Goal: Task Accomplishment & Management: Manage account settings

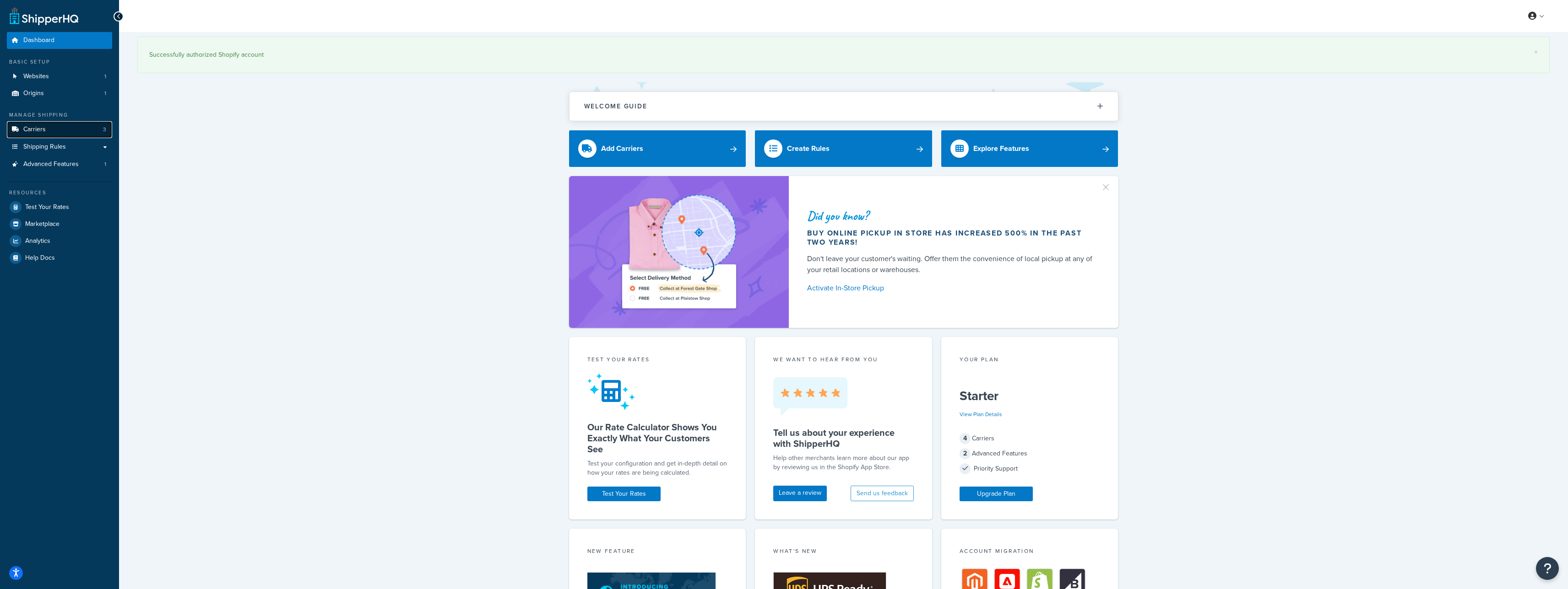
click at [58, 123] on link "Carriers 3" at bounding box center [59, 130] width 106 height 17
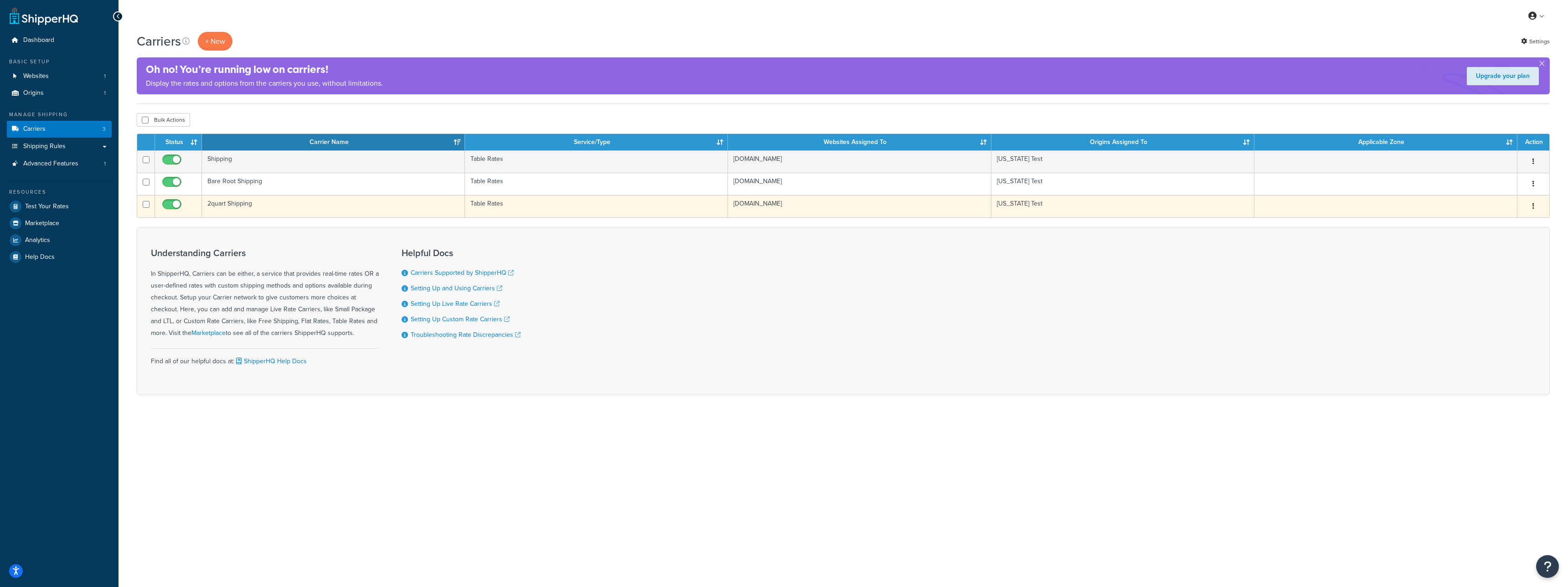
click at [303, 200] on td "2quart Shipping" at bounding box center [333, 206] width 263 height 22
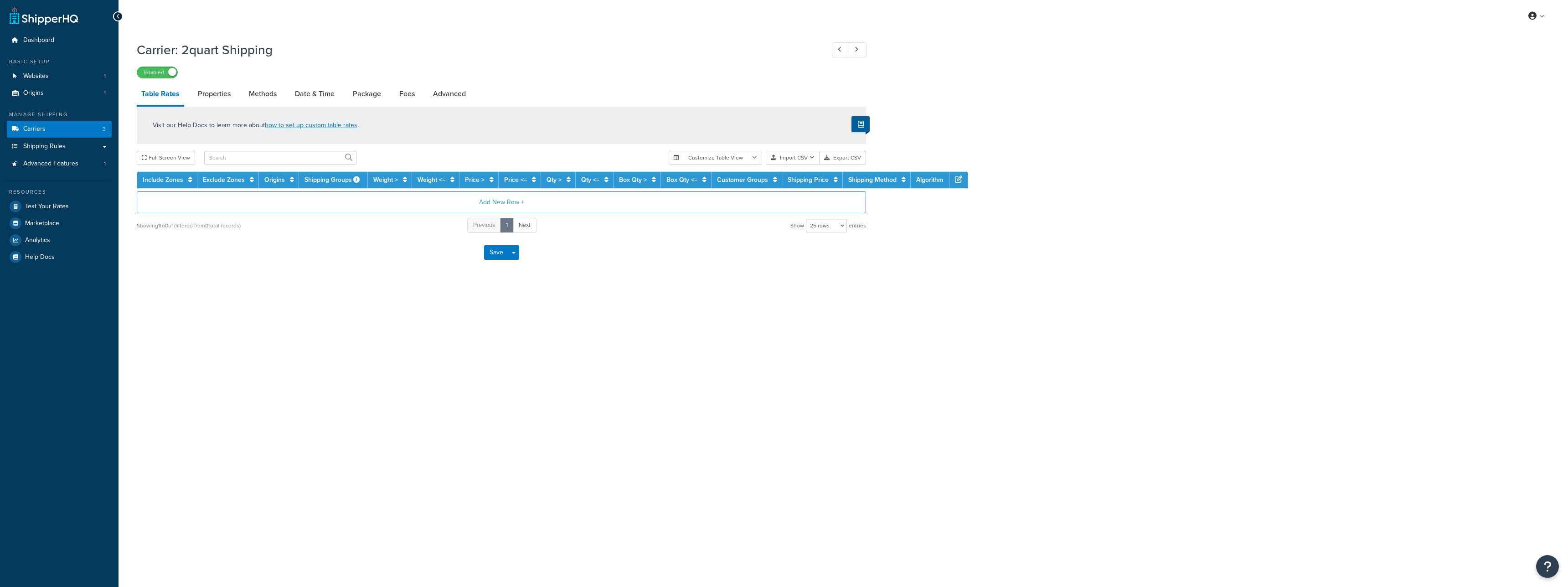
select select "25"
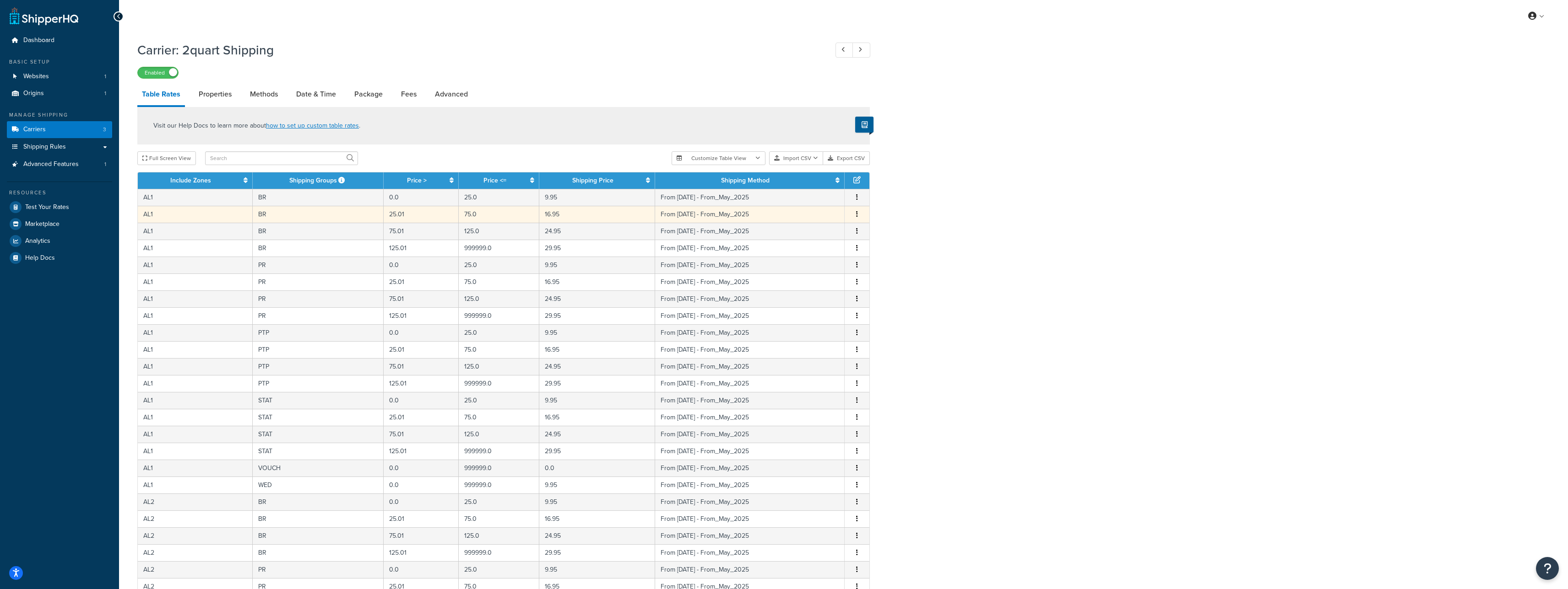
click at [320, 217] on td "BR" at bounding box center [318, 215] width 131 height 17
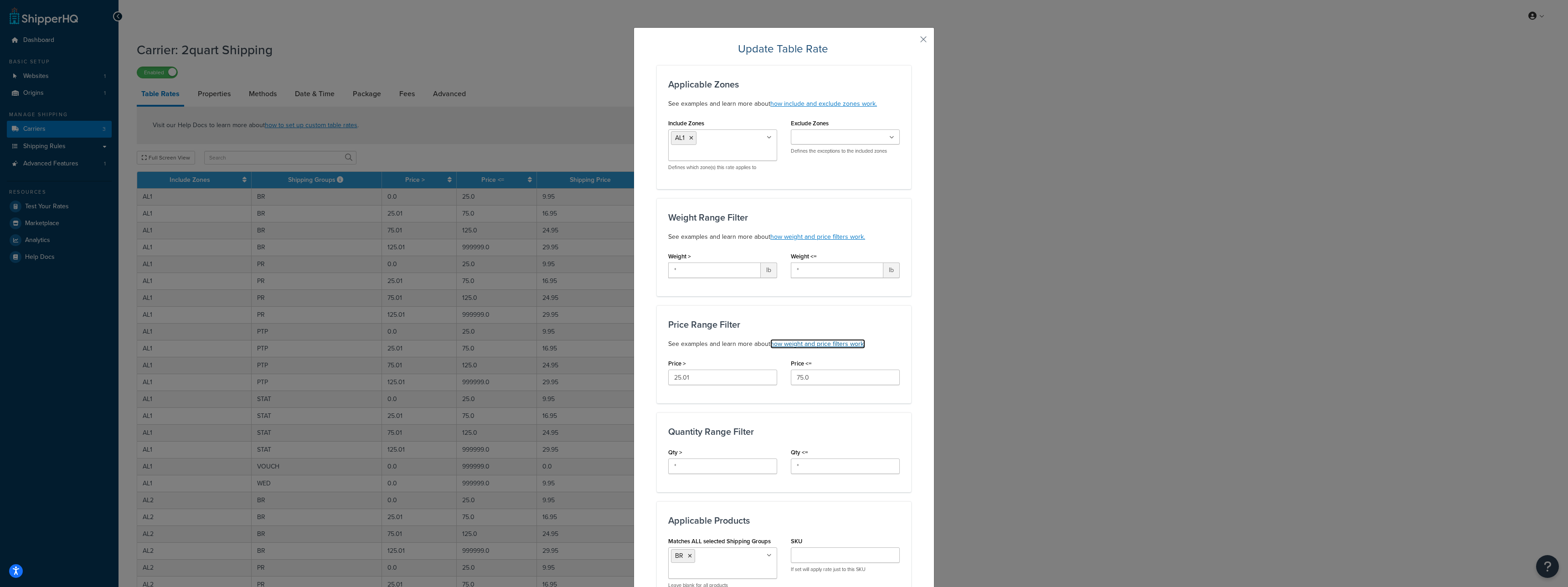
click at [834, 346] on link "how weight and price filters work." at bounding box center [818, 343] width 95 height 9
click at [911, 41] on button "button" at bounding box center [910, 42] width 3 height 3
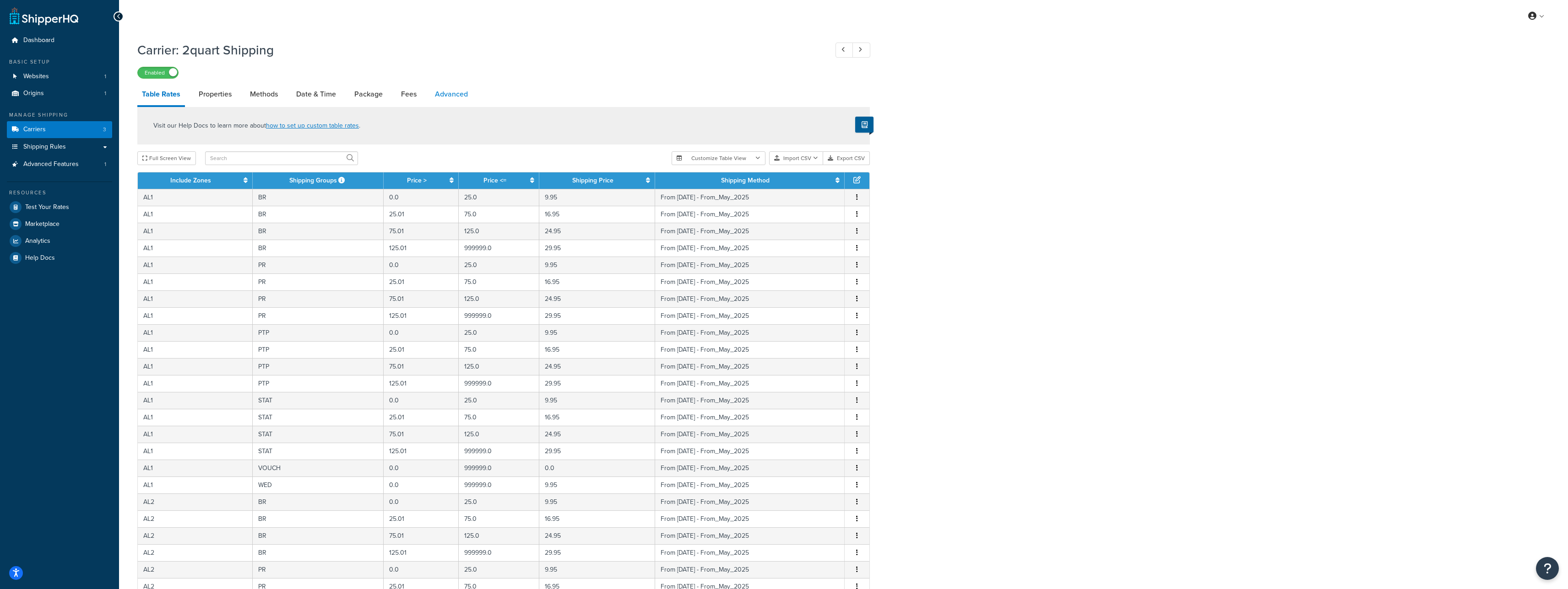
click at [439, 99] on link "Advanced" at bounding box center [451, 94] width 42 height 22
select select "false"
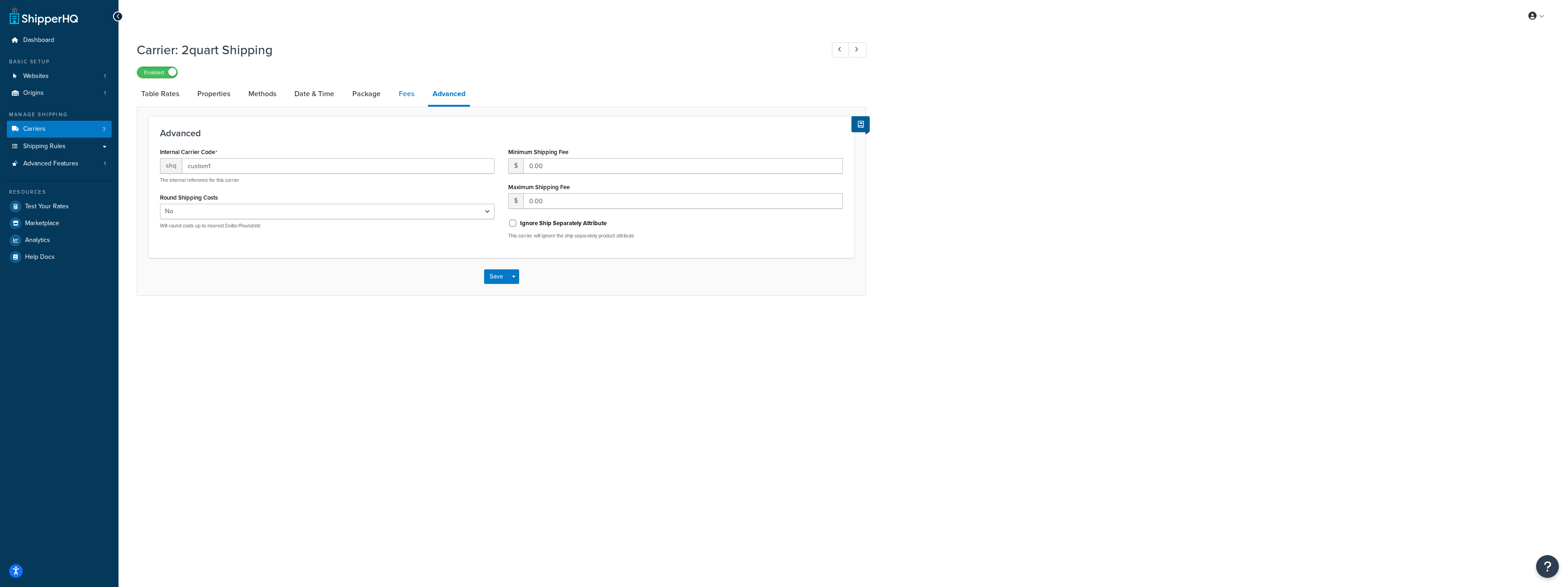
click at [417, 98] on link "Fees" at bounding box center [406, 94] width 25 height 22
select select "AFTER"
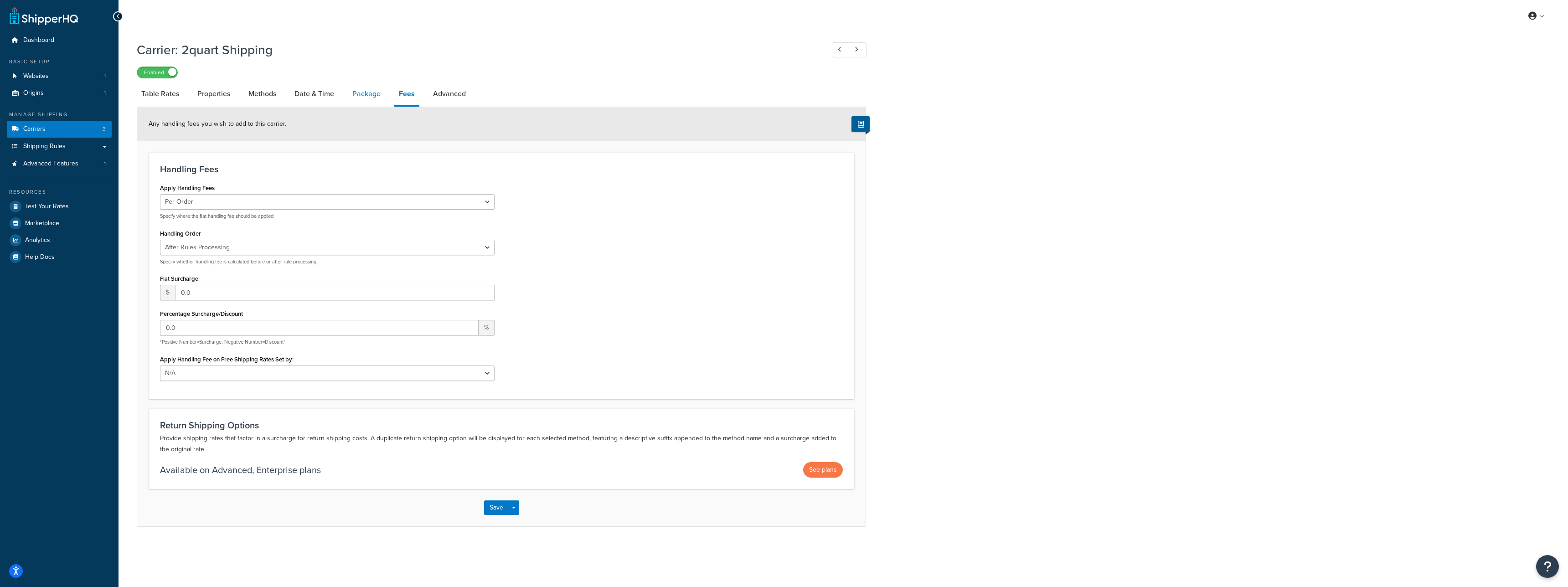
click at [370, 96] on link "Package" at bounding box center [367, 94] width 38 height 22
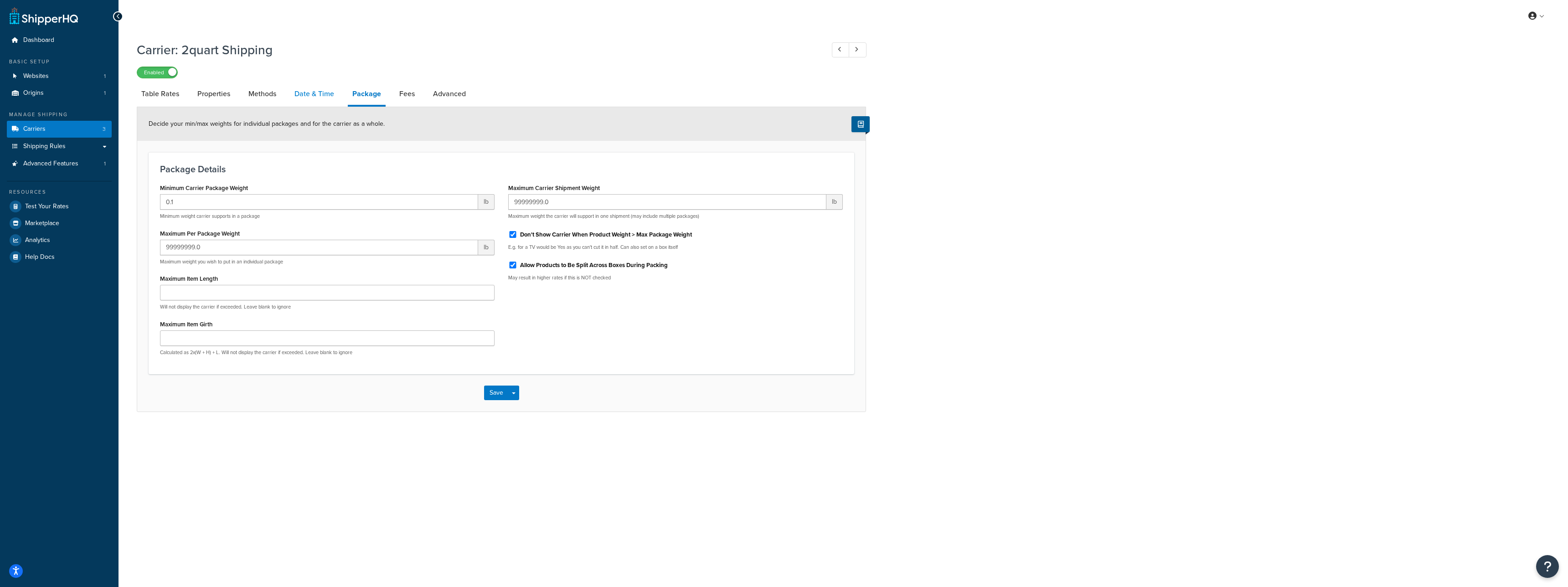
click at [334, 95] on link "Date & Time" at bounding box center [314, 94] width 49 height 22
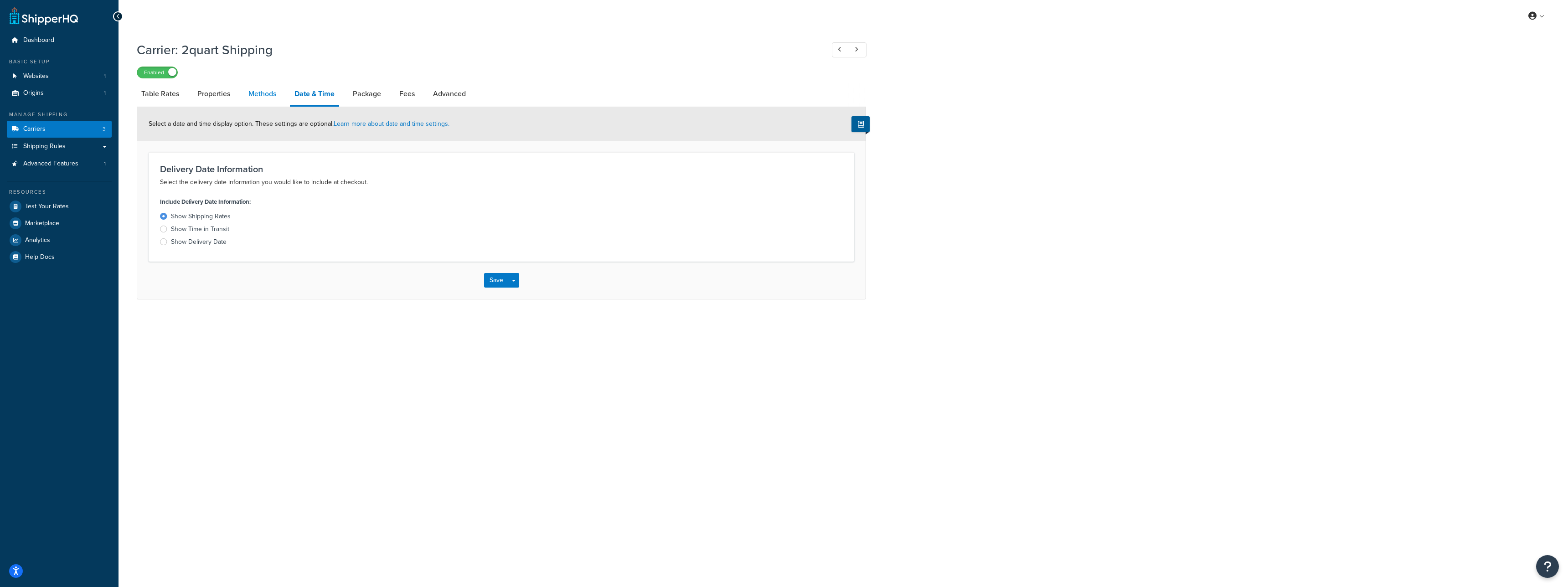
click at [264, 92] on link "Methods" at bounding box center [262, 94] width 37 height 22
select select "25"
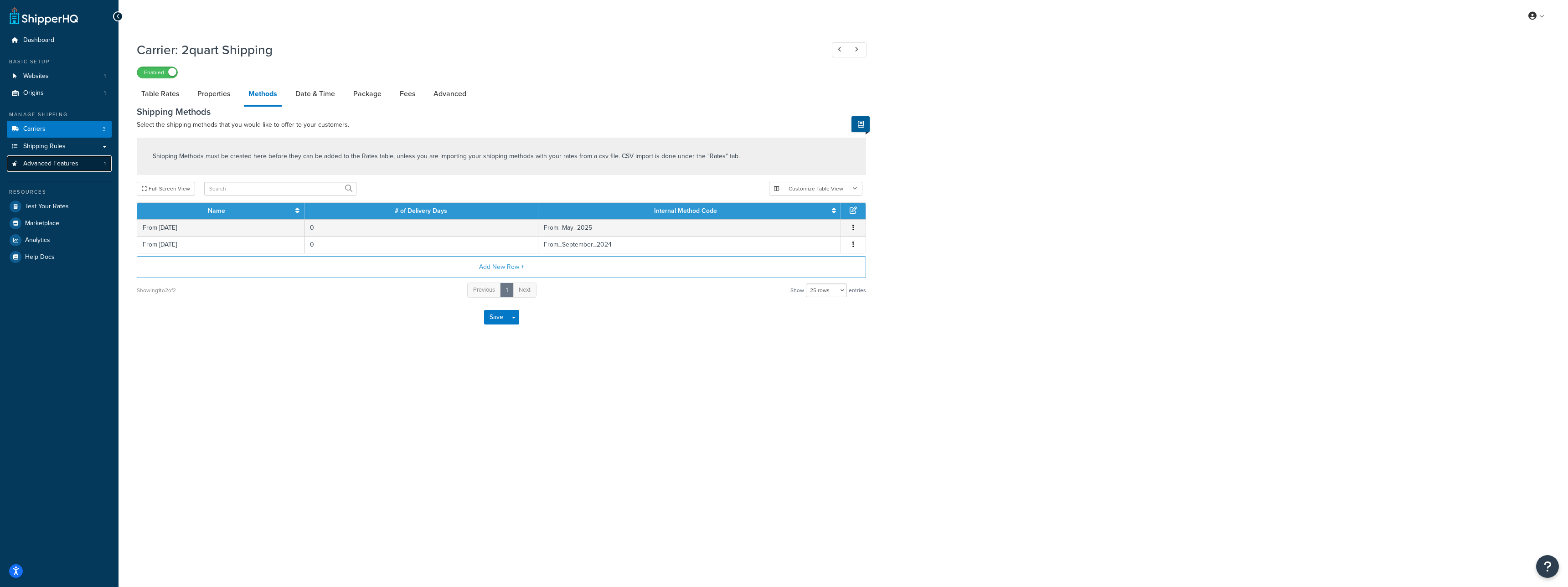
click at [50, 162] on span "Advanced Features" at bounding box center [50, 163] width 55 height 8
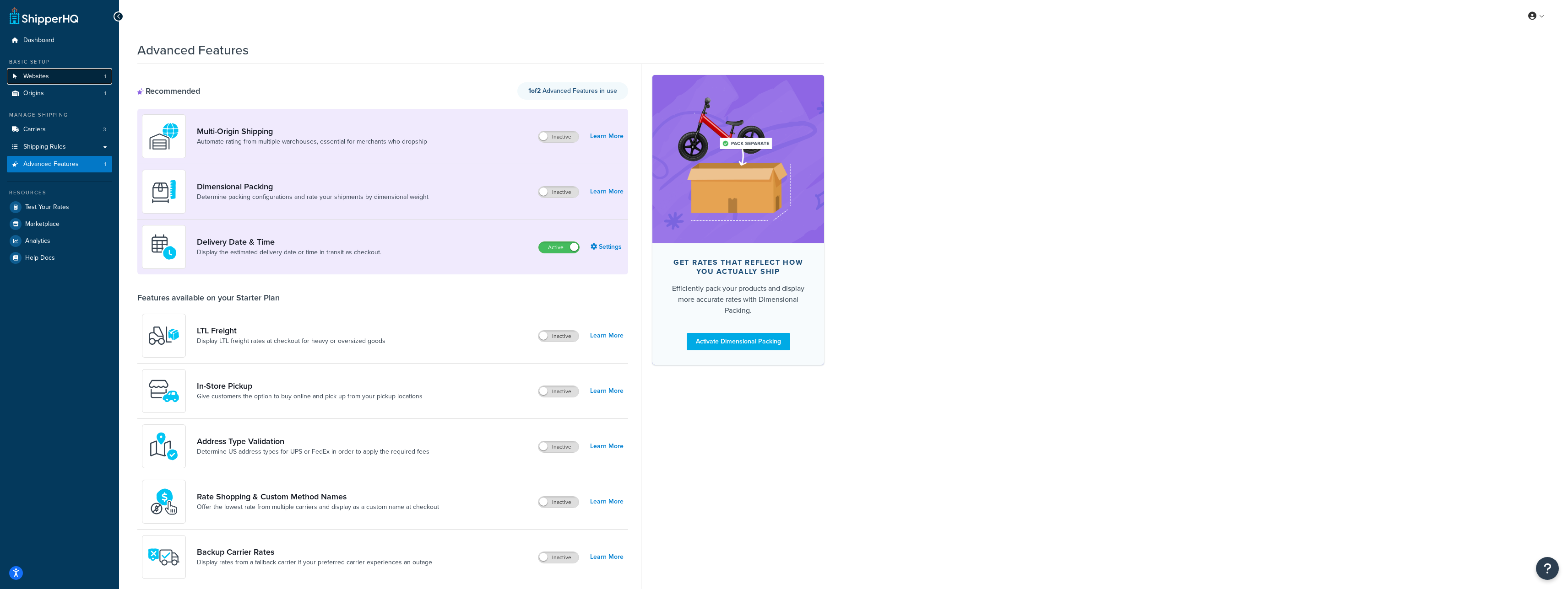
click at [52, 71] on link "Websites 1" at bounding box center [59, 76] width 106 height 17
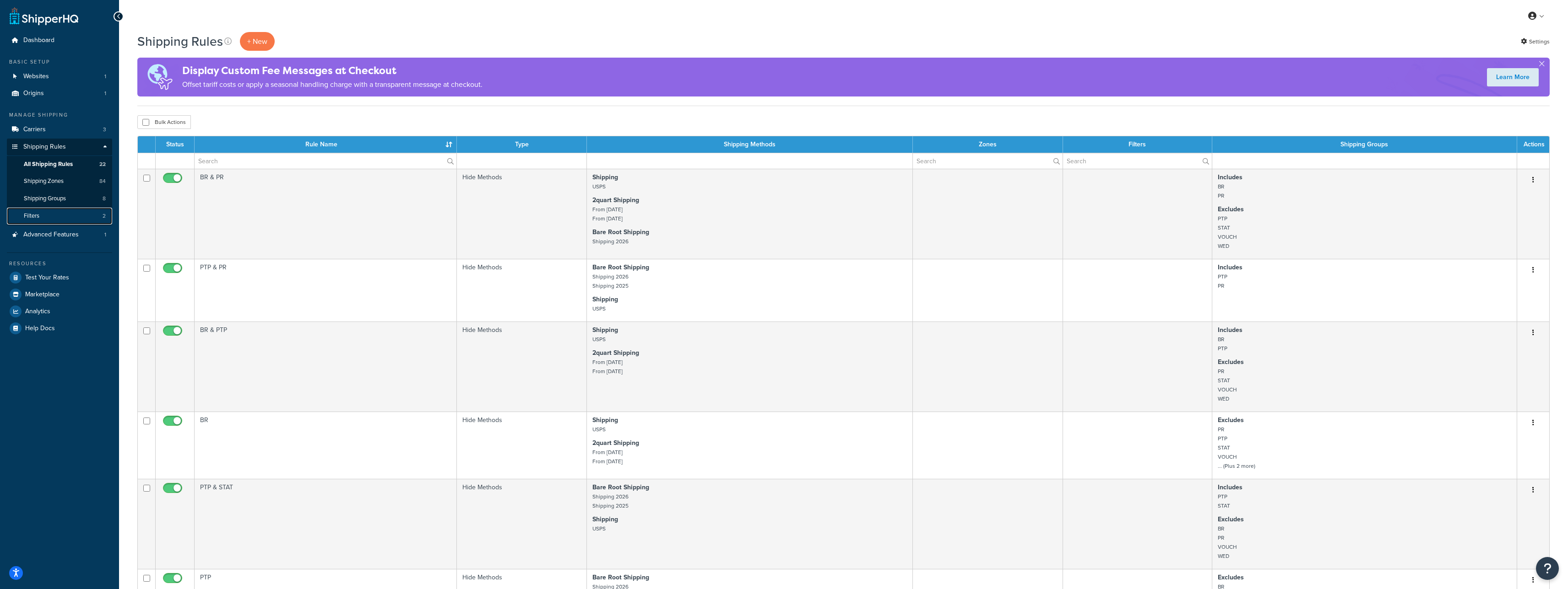
click at [68, 214] on link "Filters 2" at bounding box center [59, 216] width 106 height 17
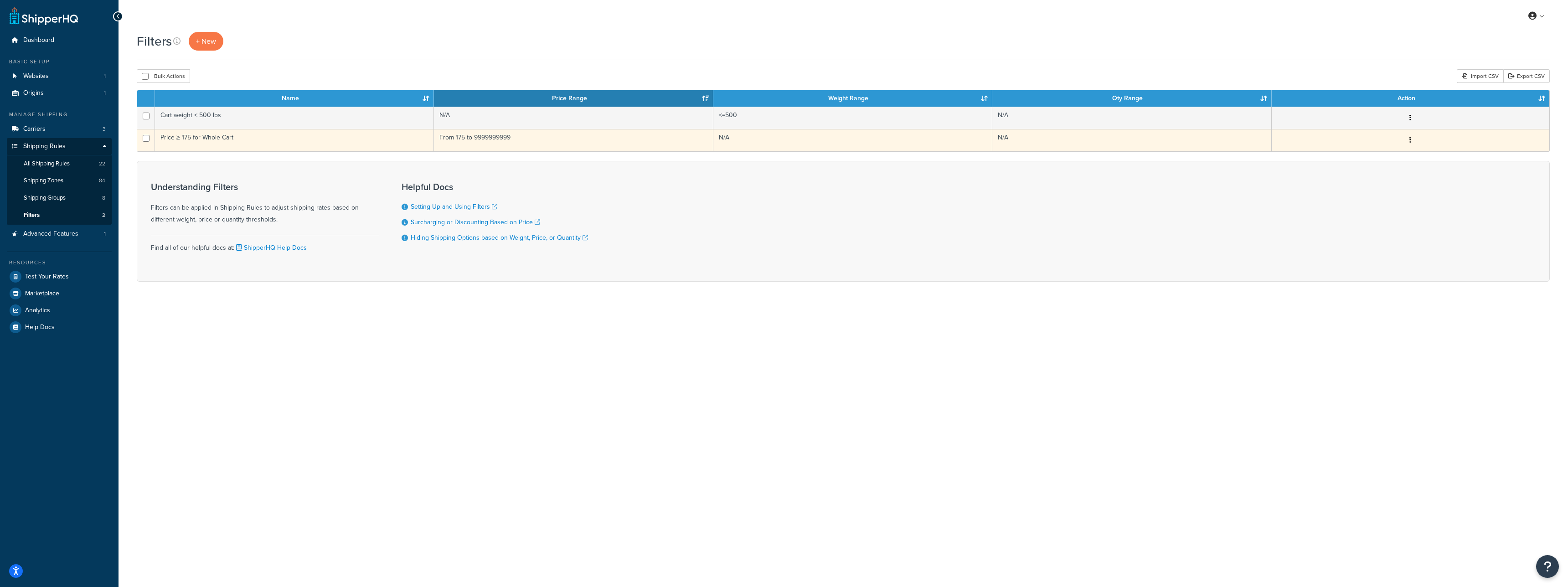
click at [351, 142] on td "Price ≥ 175 for Whole Cart" at bounding box center [294, 140] width 279 height 22
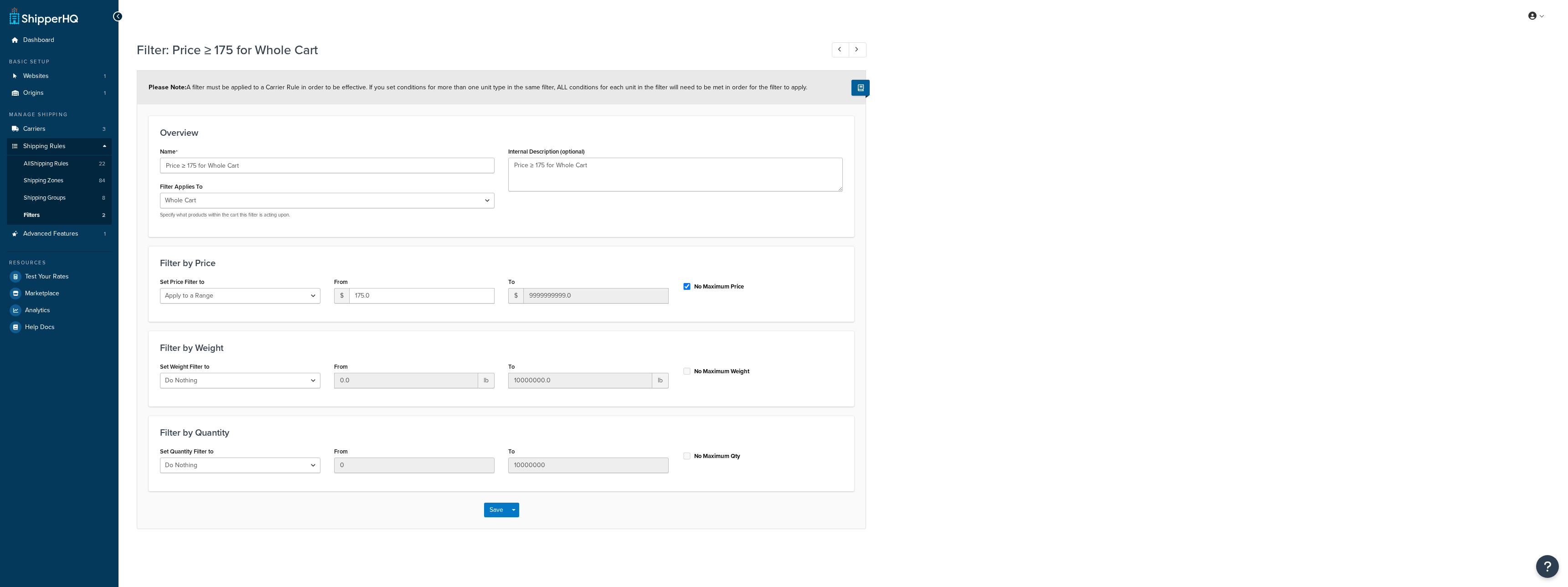
select select "range"
click at [64, 78] on link "Websites 1" at bounding box center [59, 76] width 105 height 17
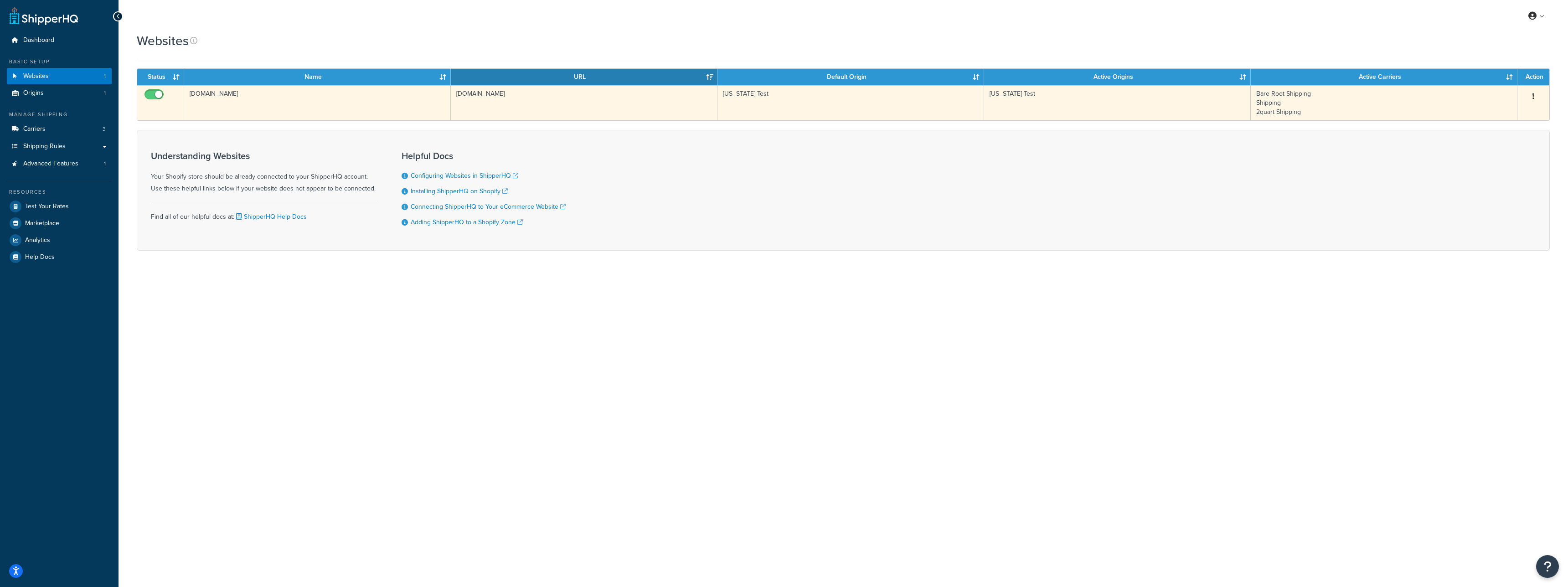
click at [252, 112] on td "[DOMAIN_NAME]" at bounding box center [317, 103] width 267 height 35
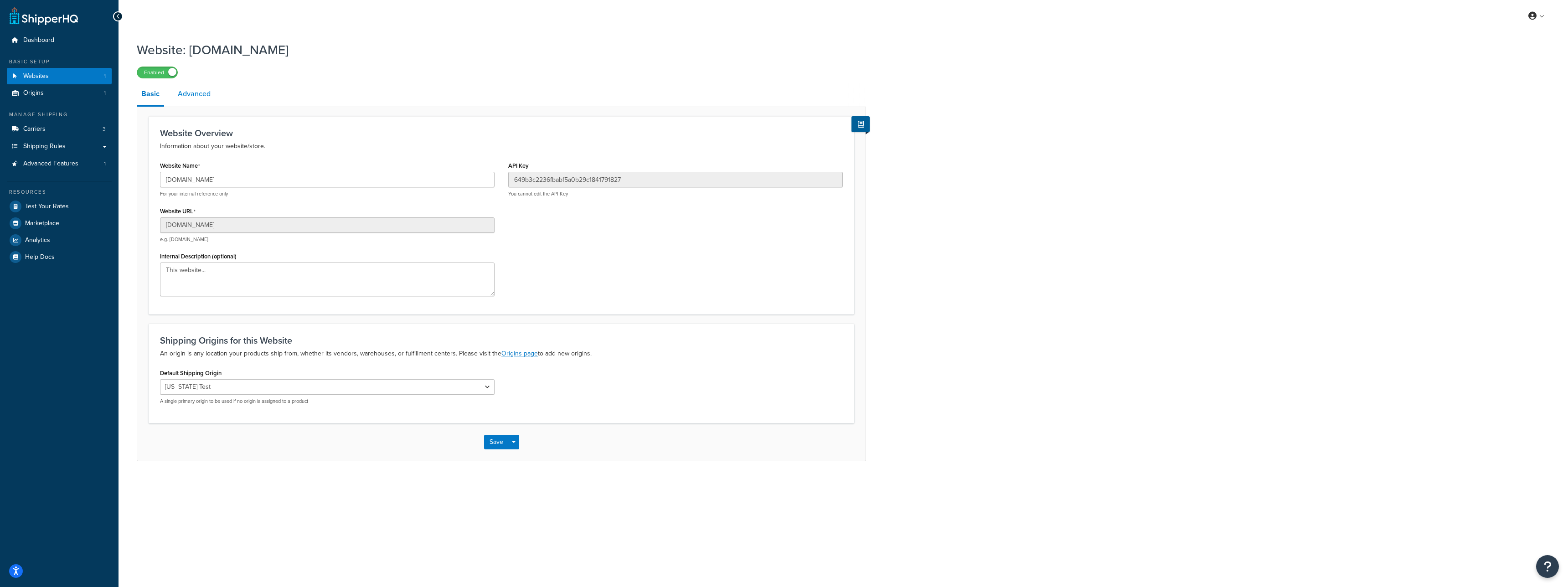
click at [184, 94] on link "Advanced" at bounding box center [194, 94] width 42 height 22
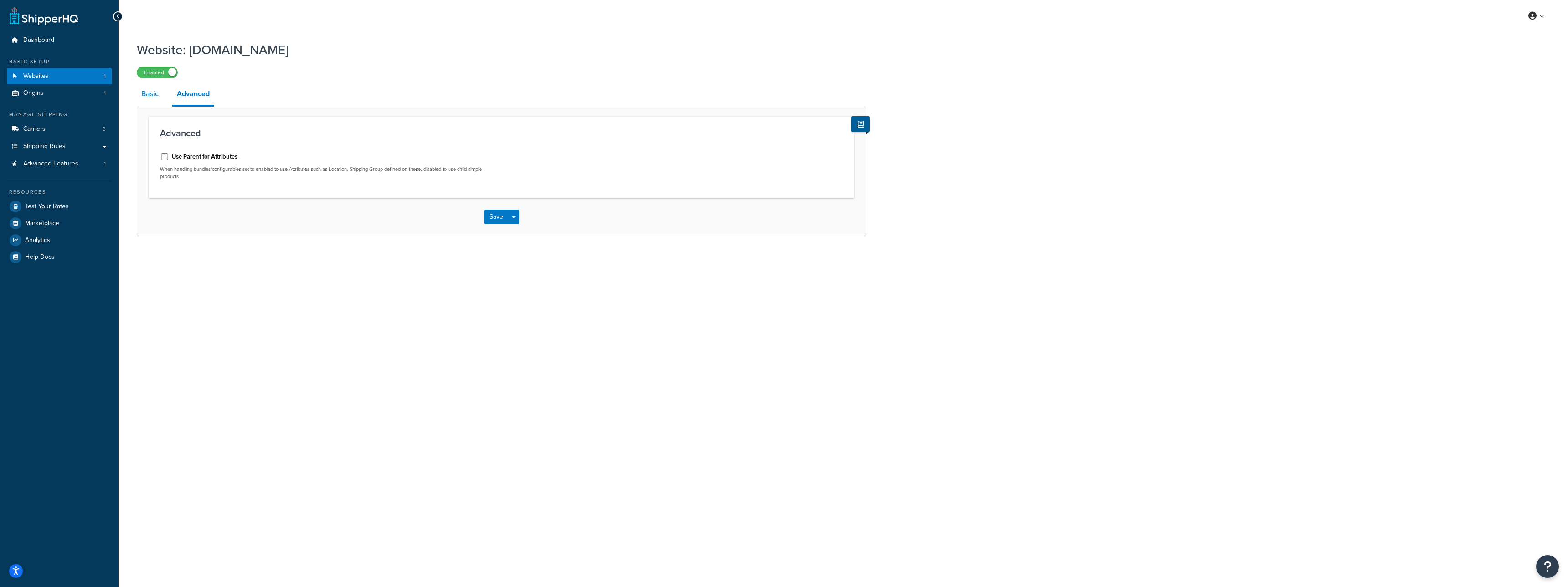
click at [154, 96] on link "Basic" at bounding box center [150, 94] width 27 height 22
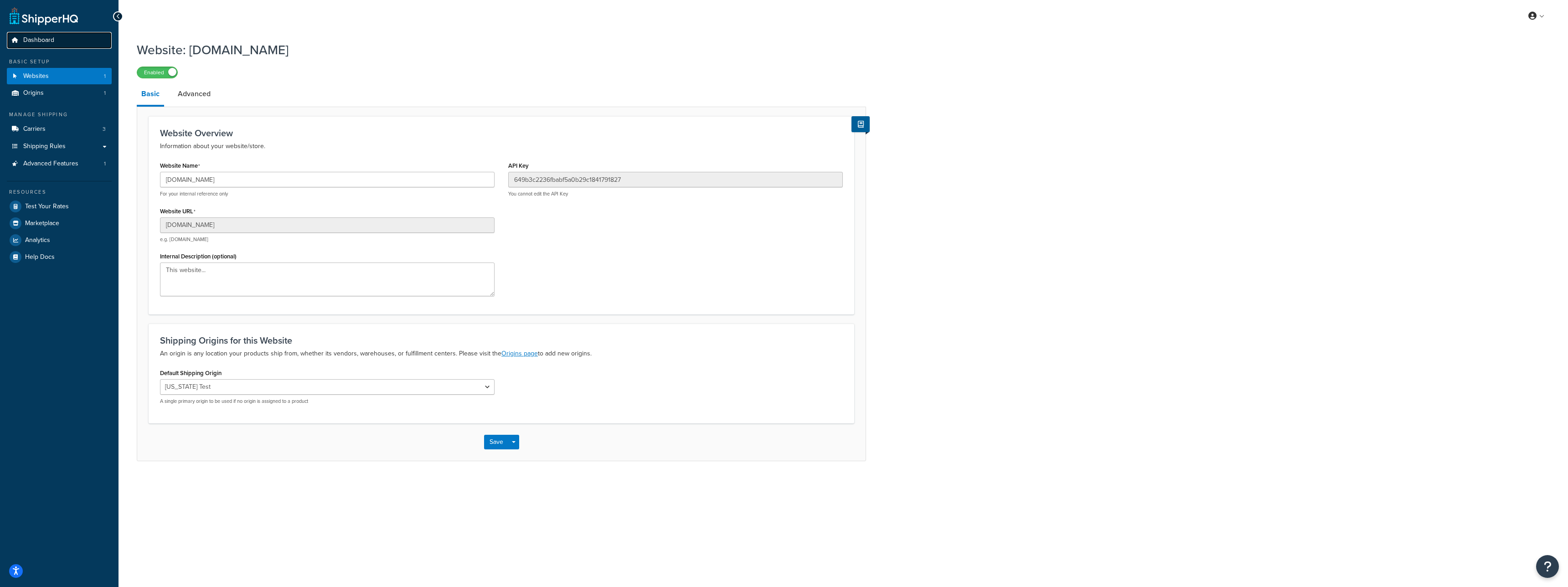
click at [56, 43] on link "Dashboard" at bounding box center [59, 40] width 105 height 17
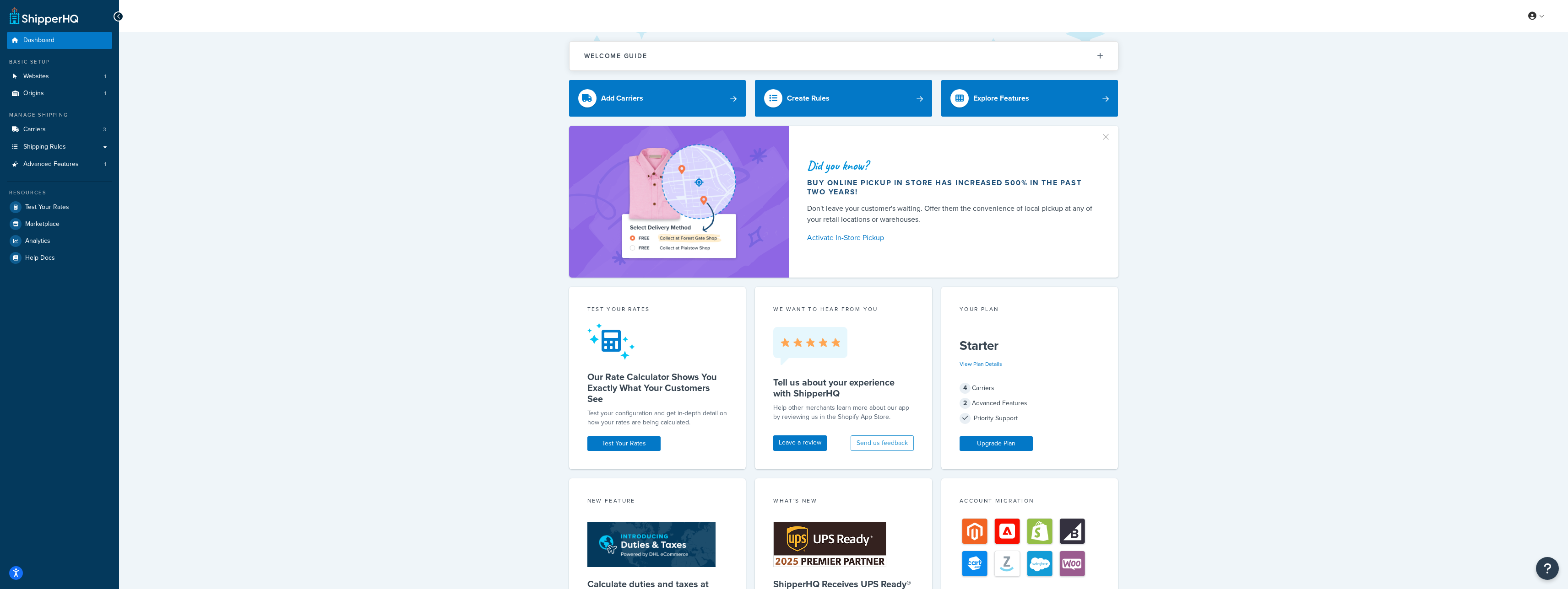
click at [57, 198] on div "Resources Test Your Rates Marketplace Analytics Help Docs" at bounding box center [59, 224] width 106 height 85
click at [53, 207] on span "Test Your Rates" at bounding box center [46, 207] width 44 height 8
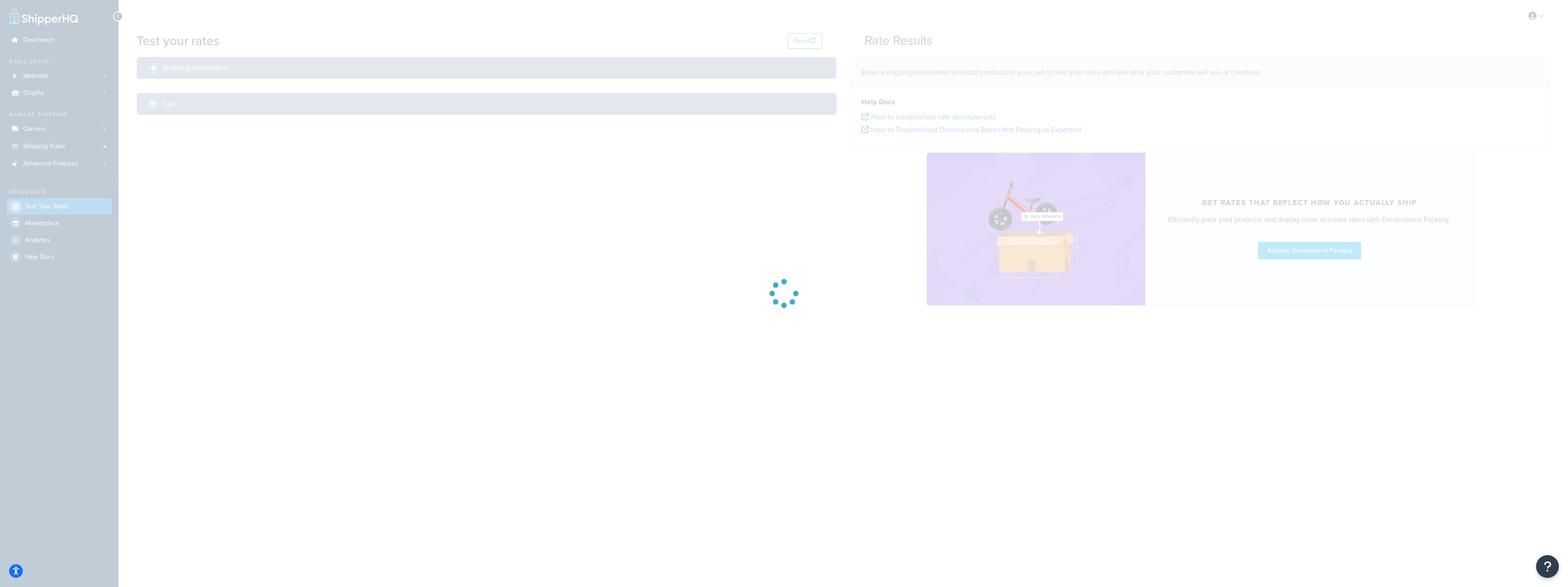
select select "TX"
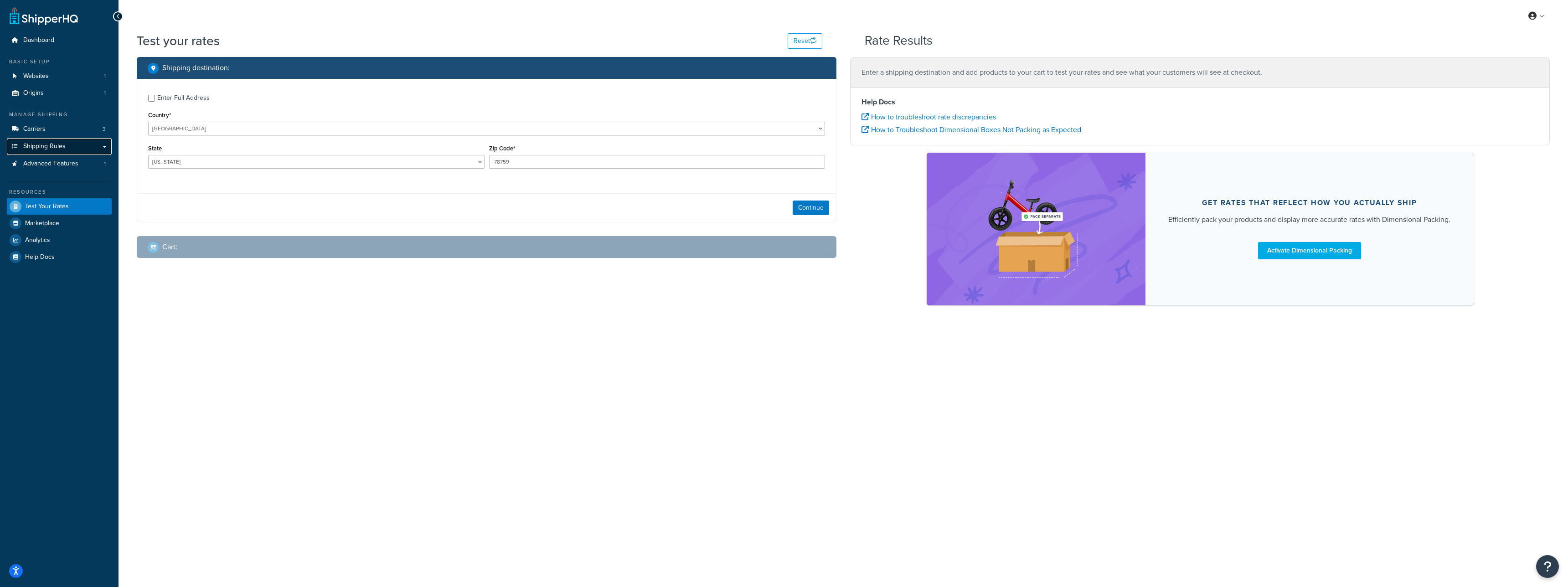
click at [102, 142] on link "Shipping Rules" at bounding box center [59, 146] width 105 height 17
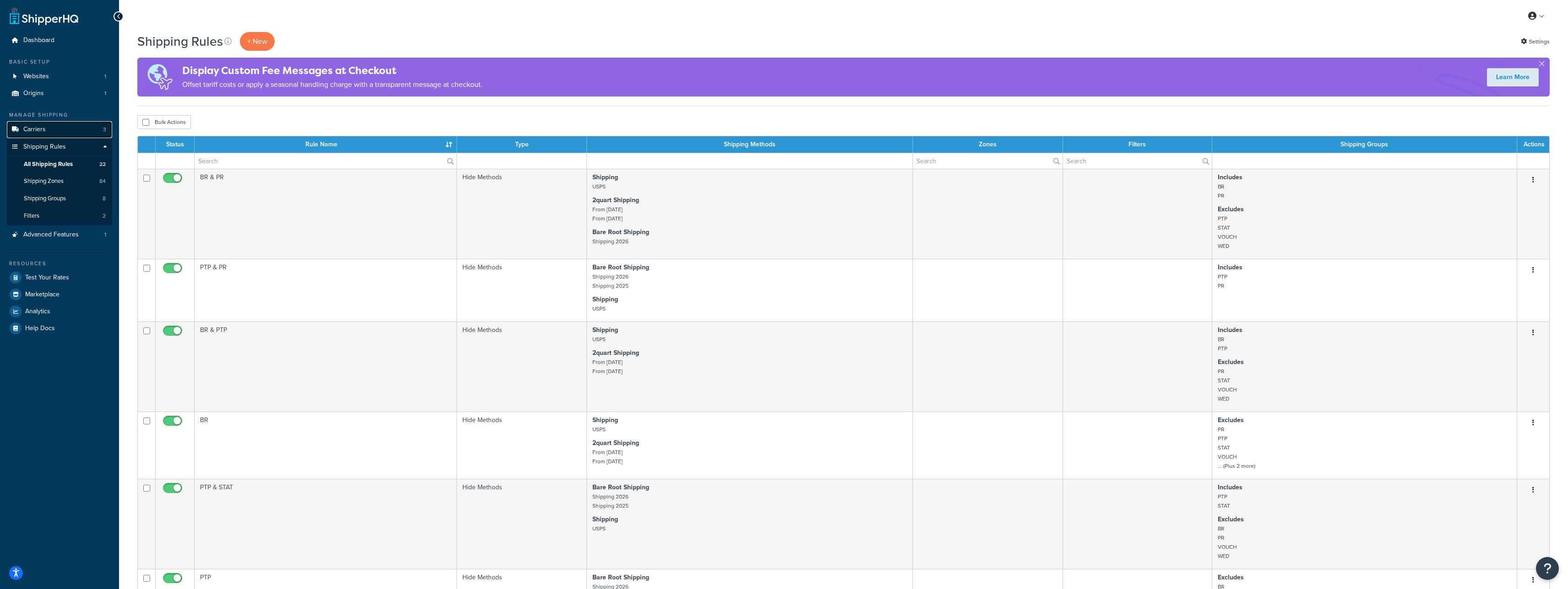
click at [80, 130] on link "Carriers 3" at bounding box center [59, 130] width 106 height 17
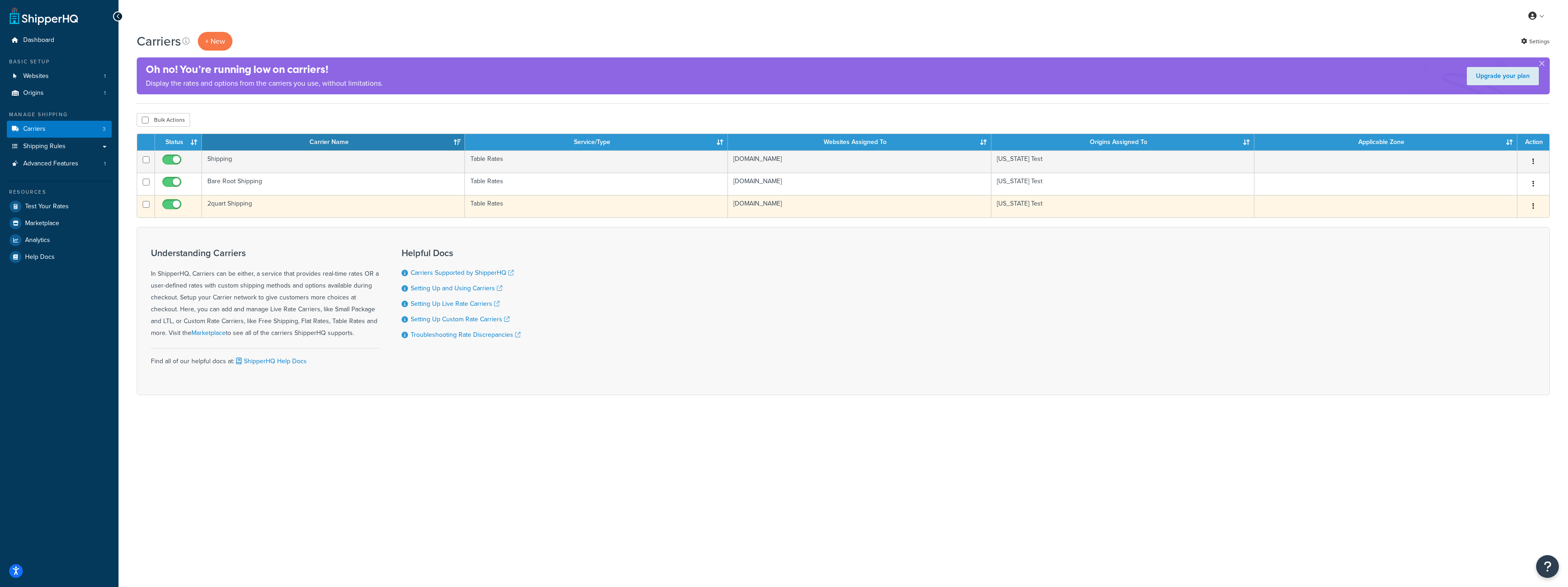
click at [272, 202] on td "2quart Shipping" at bounding box center [333, 206] width 263 height 22
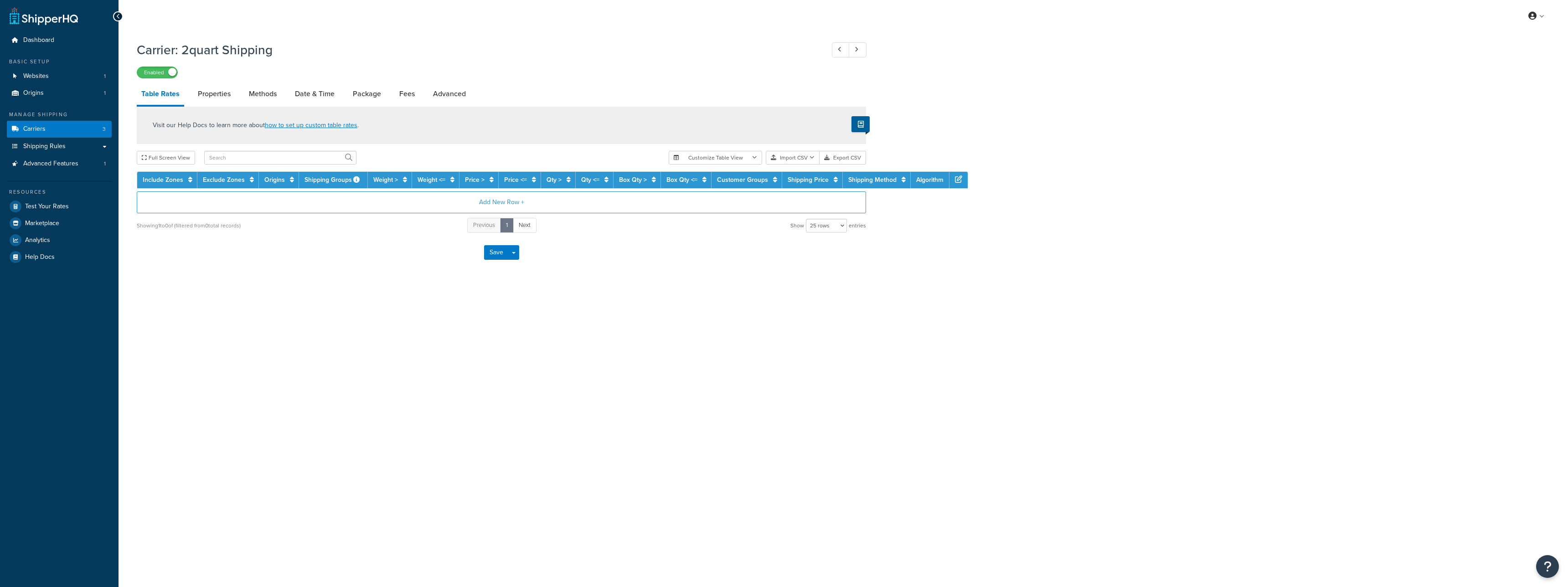
select select "25"
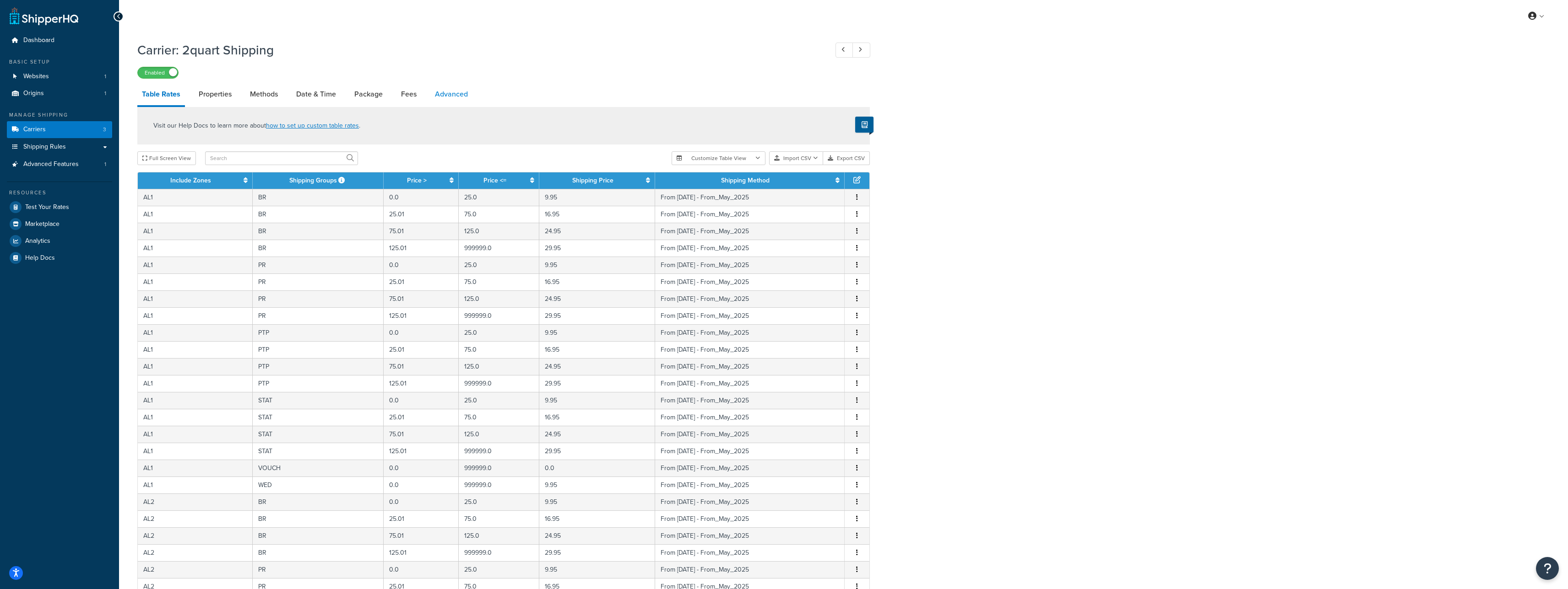
click at [441, 101] on link "Advanced" at bounding box center [451, 94] width 42 height 22
select select "false"
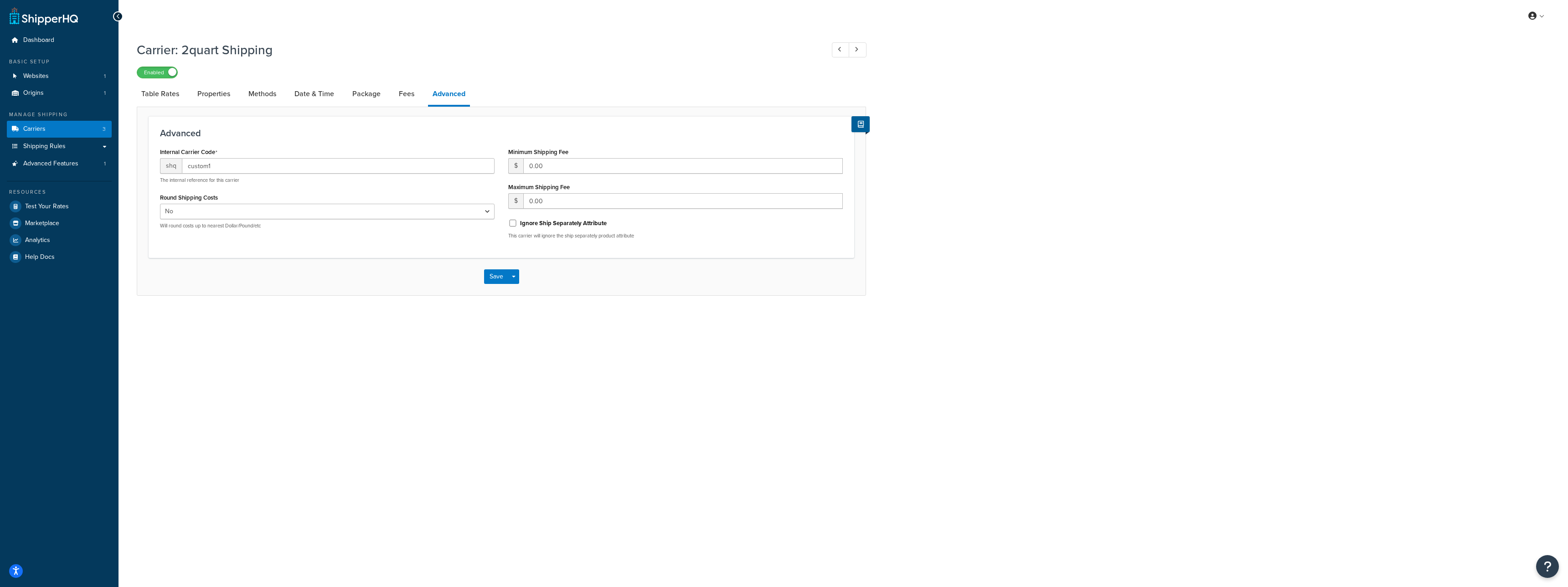
select select "25"
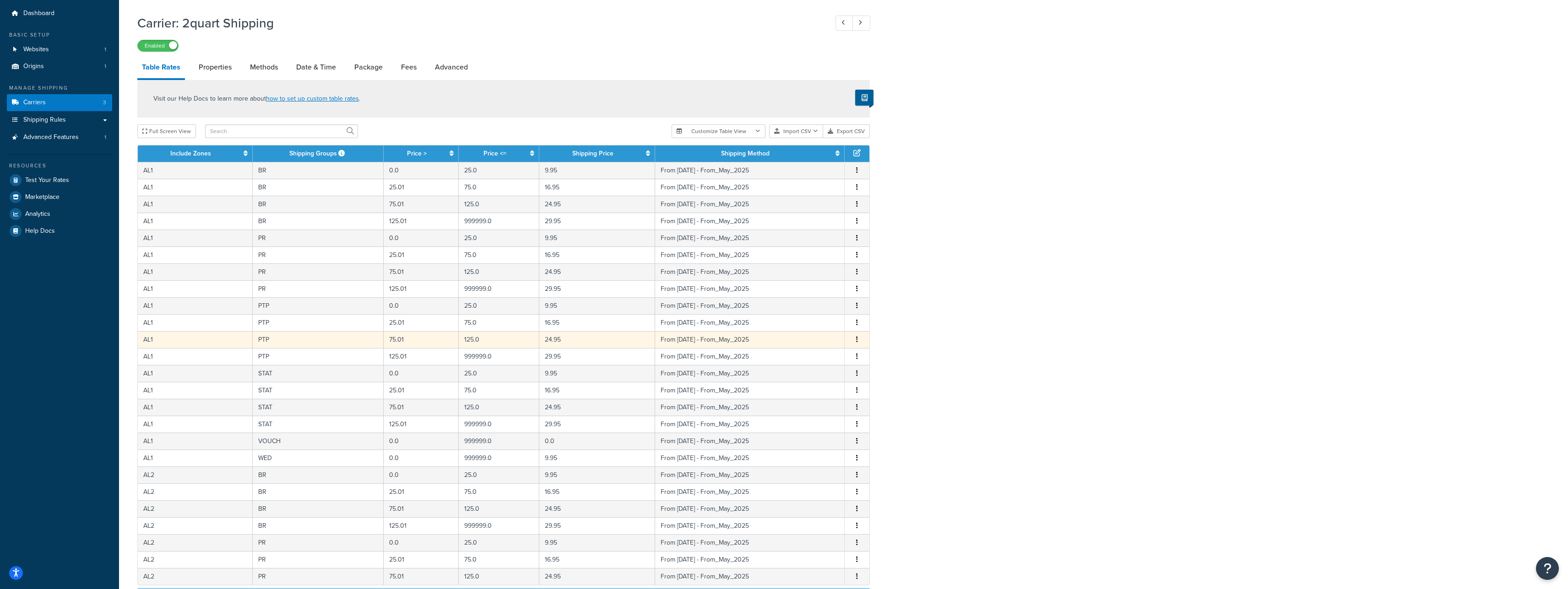
scroll to position [154, 0]
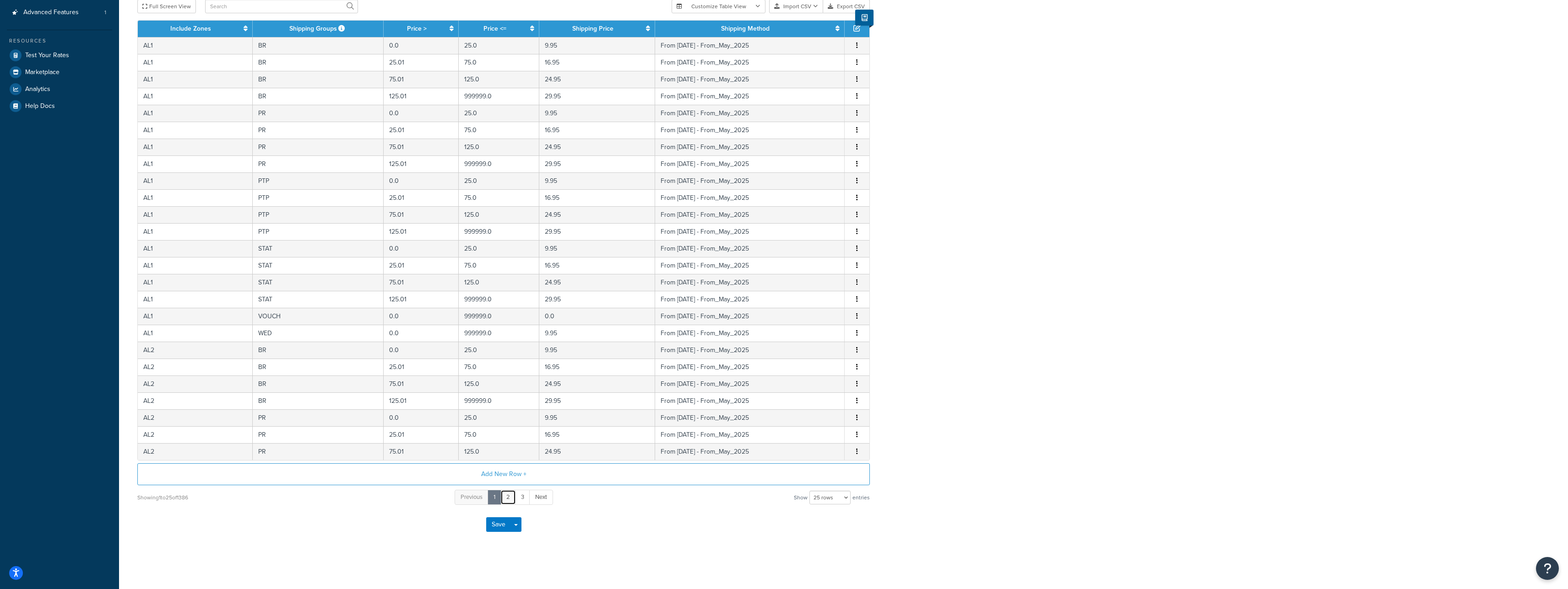
click at [509, 500] on link "2" at bounding box center [508, 498] width 15 height 15
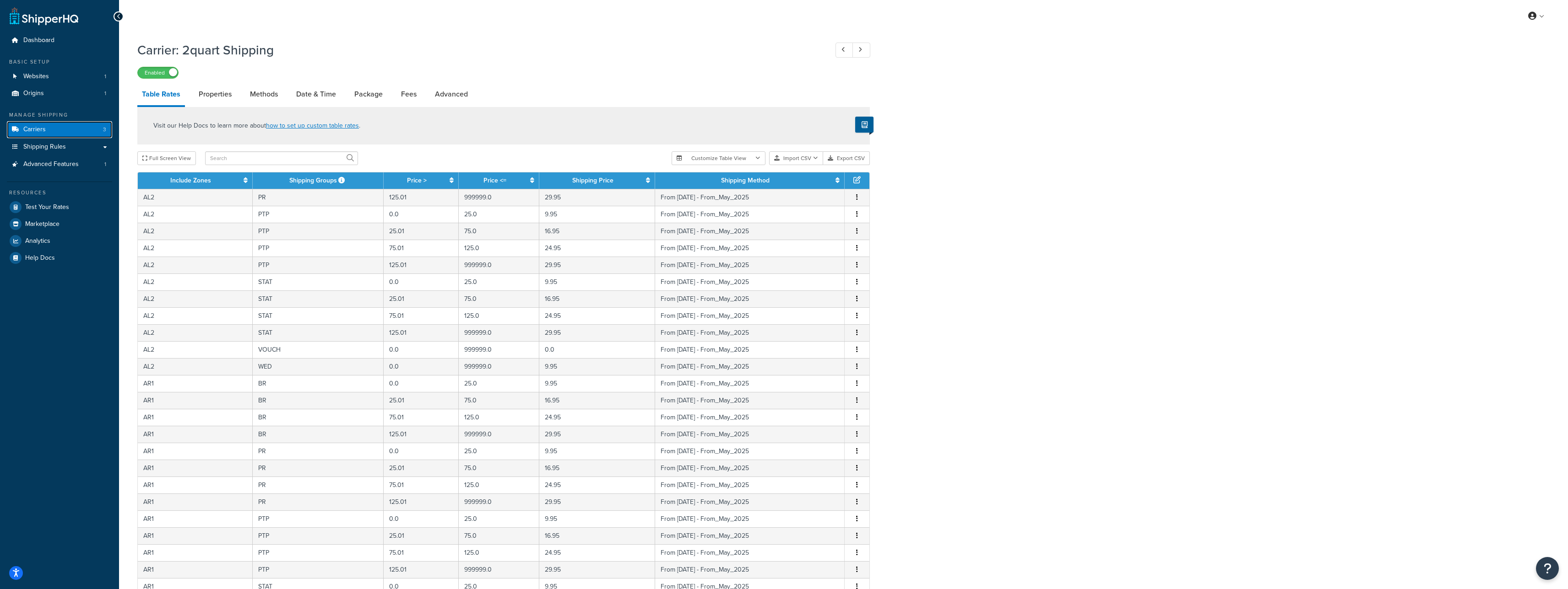
click at [77, 129] on link "Carriers 3" at bounding box center [59, 130] width 106 height 17
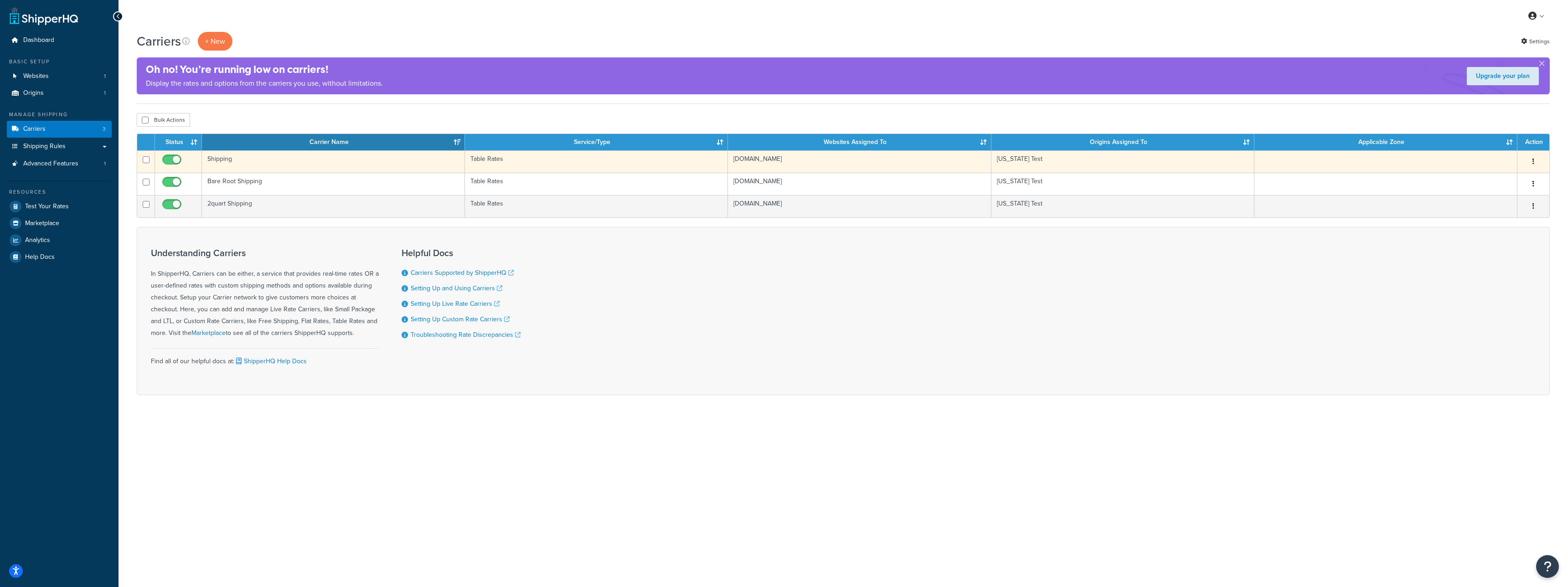
click at [246, 169] on td "Shipping" at bounding box center [333, 162] width 263 height 22
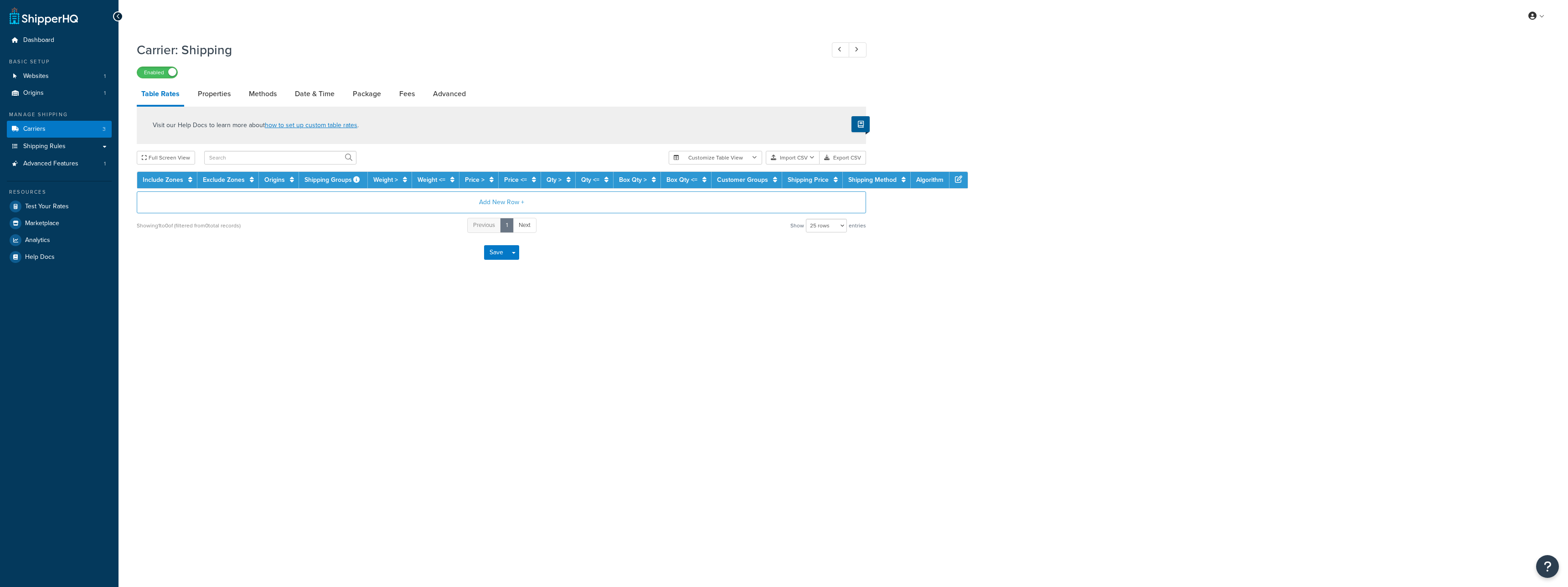
select select "25"
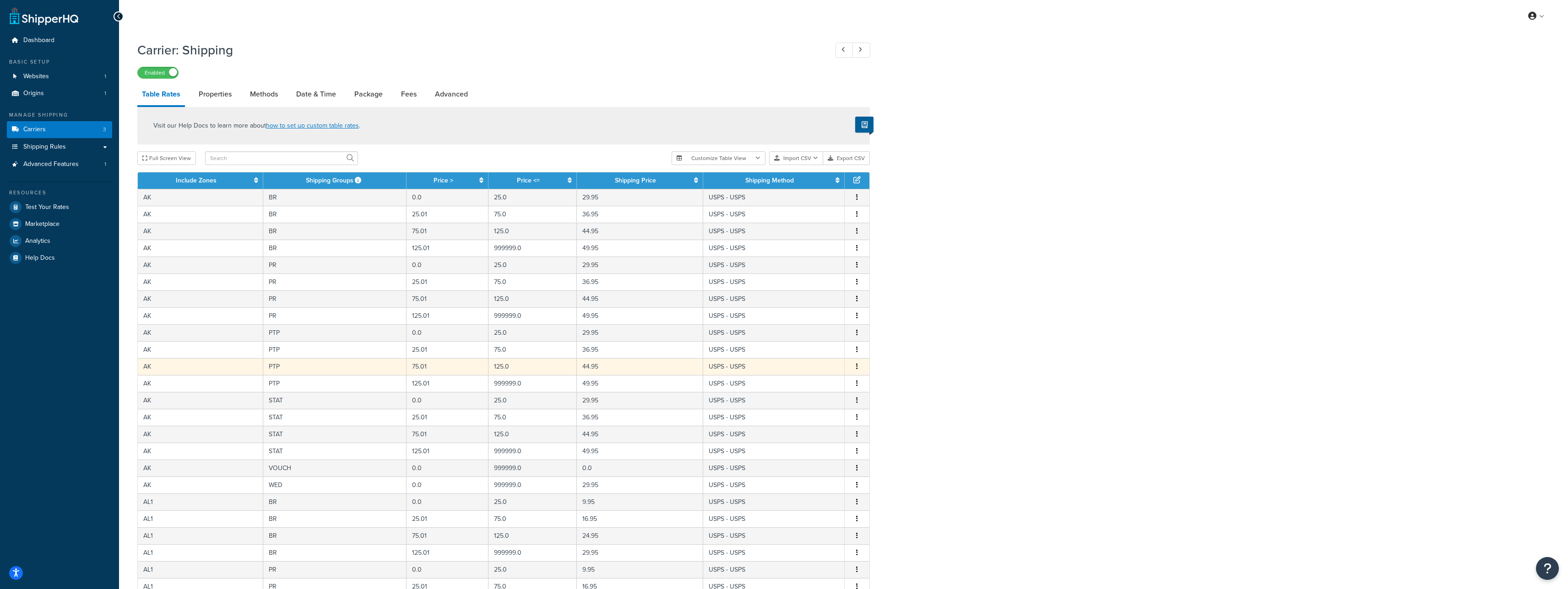
scroll to position [154, 0]
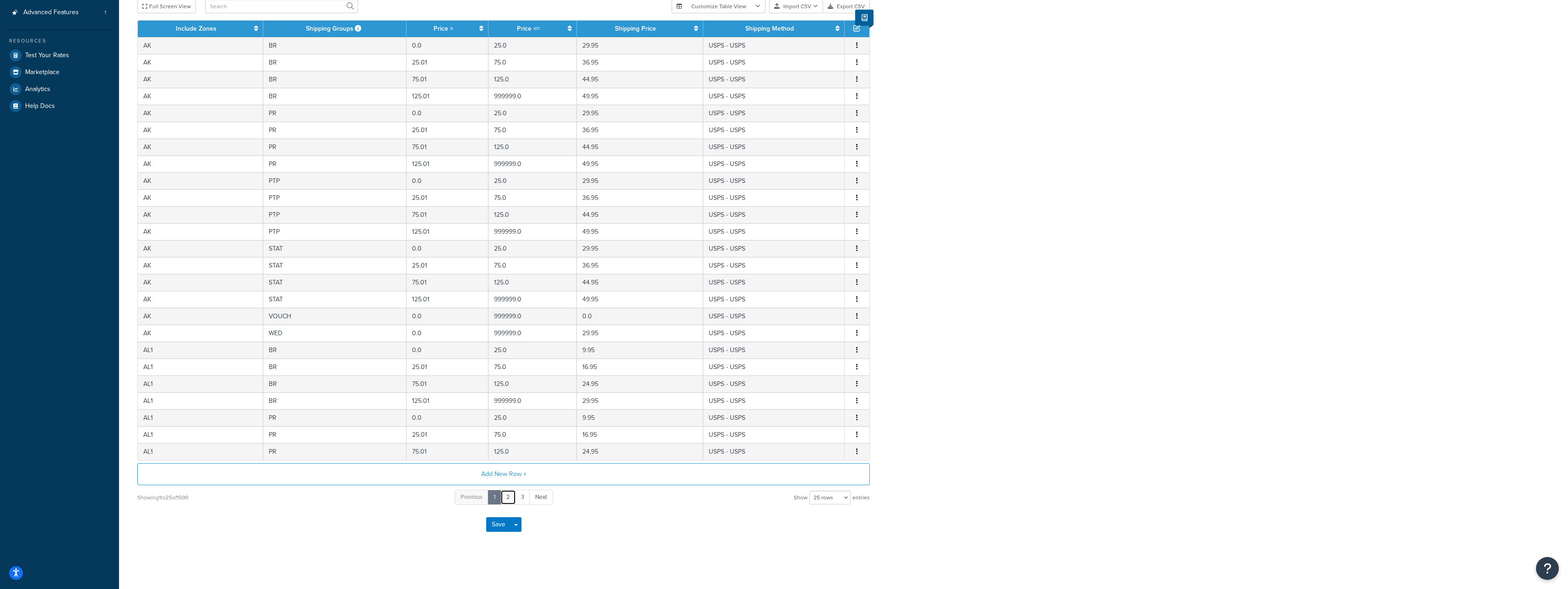
click at [512, 495] on link "2" at bounding box center [508, 498] width 15 height 15
click at [522, 498] on link "3" at bounding box center [516, 498] width 15 height 15
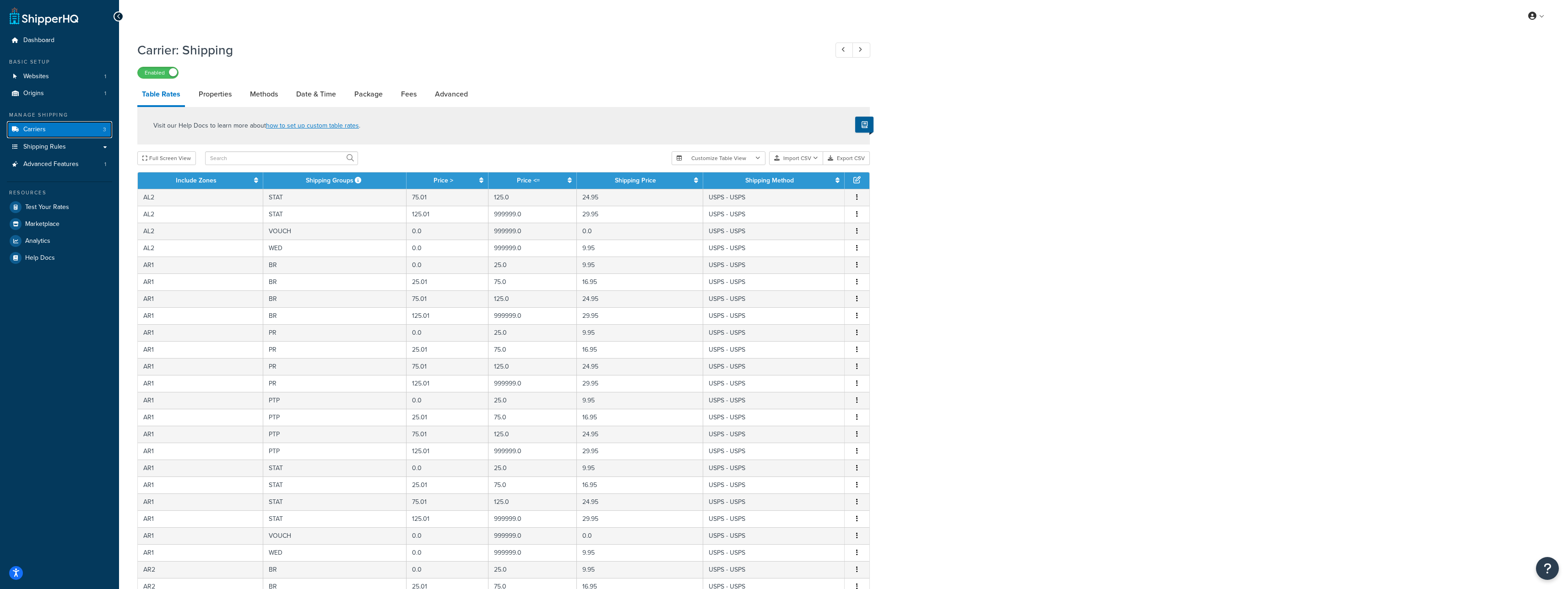
click at [64, 128] on link "Carriers 3" at bounding box center [59, 130] width 106 height 17
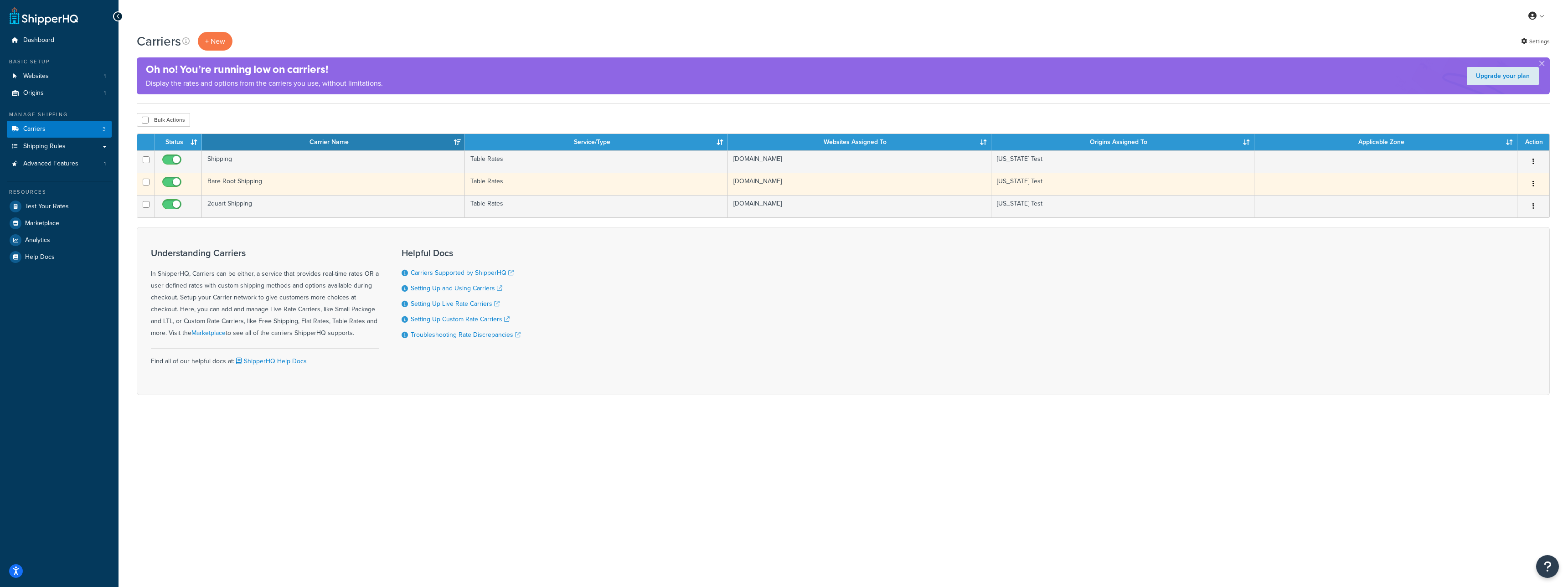
click at [243, 183] on td "Bare Root Shipping" at bounding box center [333, 184] width 263 height 22
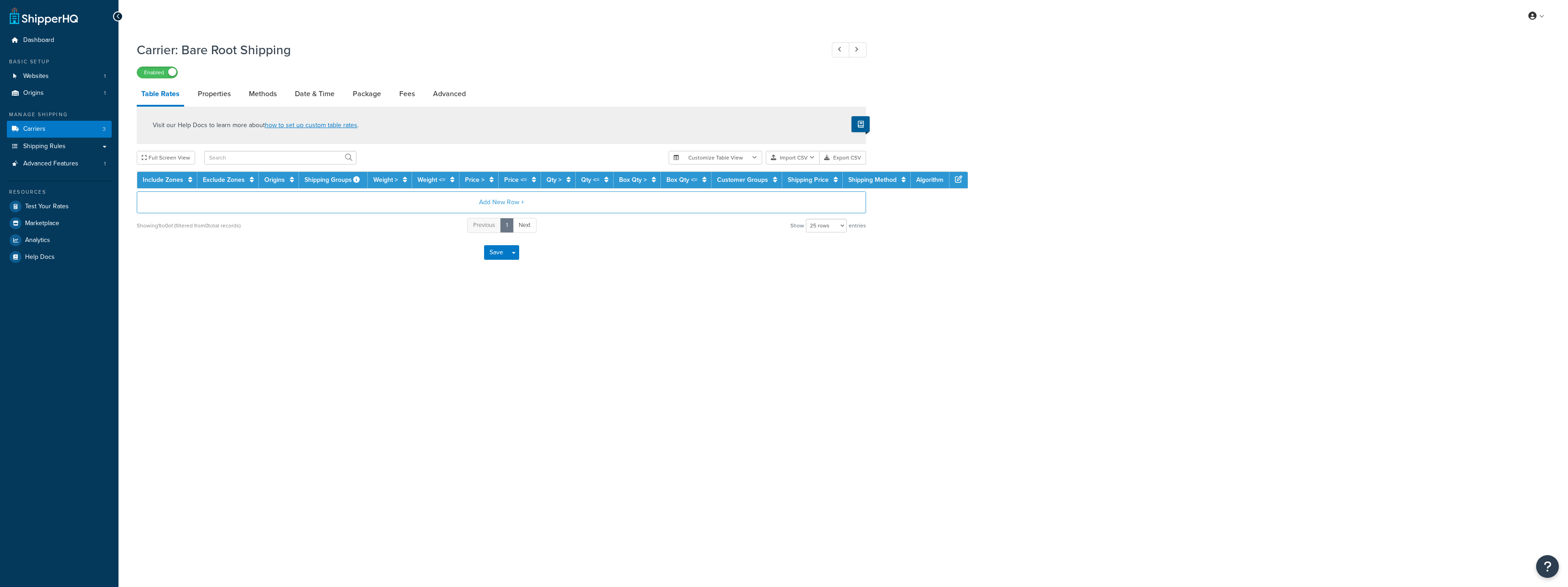
select select "25"
